Goal: Information Seeking & Learning: Find specific page/section

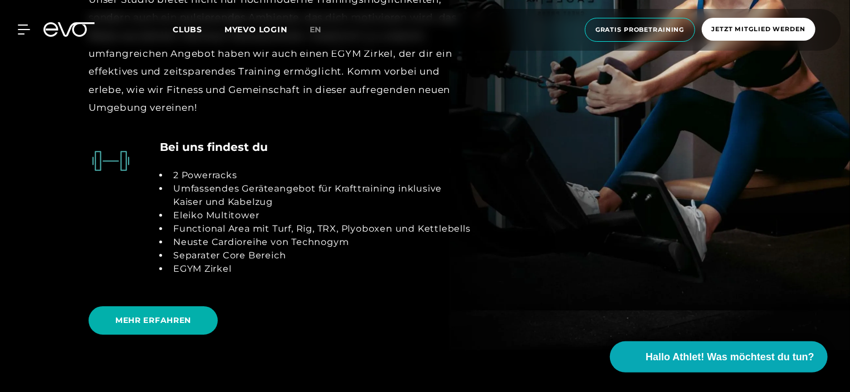
scroll to position [1984, 0]
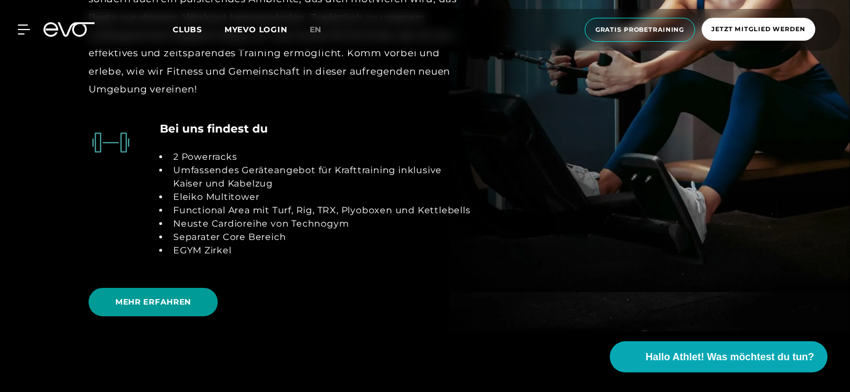
click at [123, 303] on span "MEHR ERFAHREN" at bounding box center [153, 302] width 76 height 12
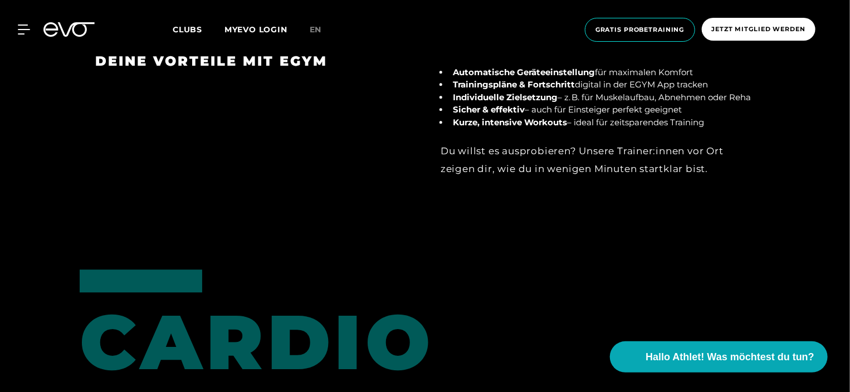
scroll to position [1434, 0]
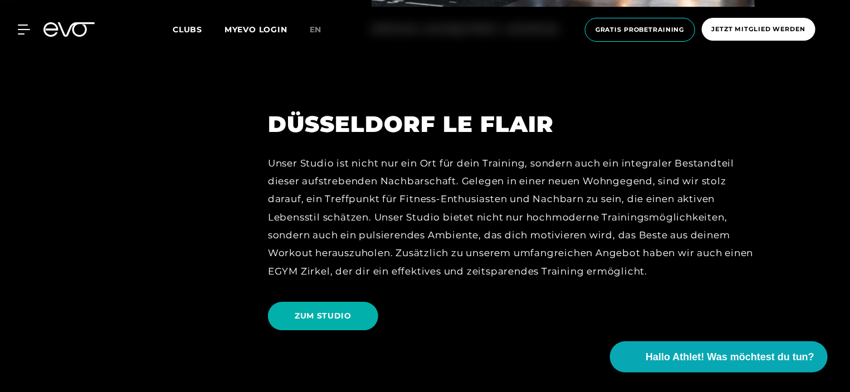
scroll to position [1575, 0]
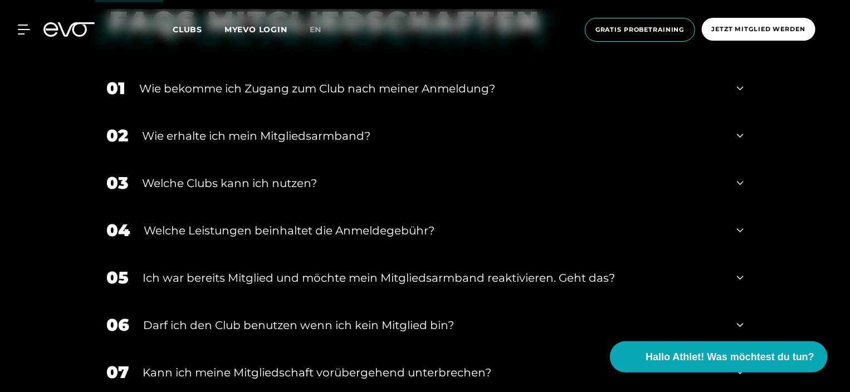
scroll to position [1852, 0]
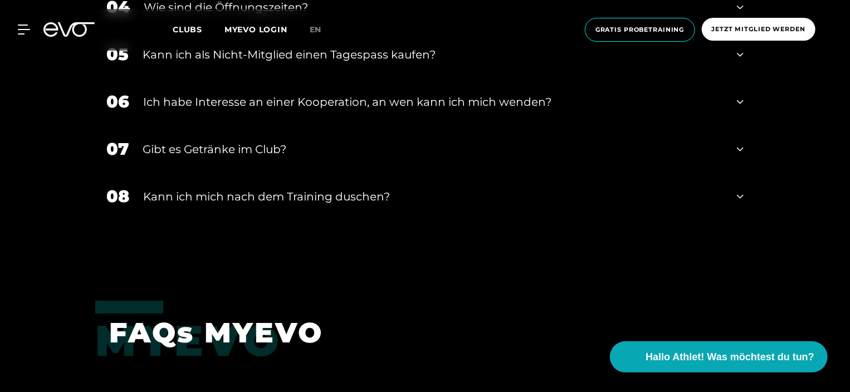
click at [194, 198] on div "Kann ich mich nach dem Training duschen?" at bounding box center [433, 196] width 580 height 17
